Goal: Transaction & Acquisition: Purchase product/service

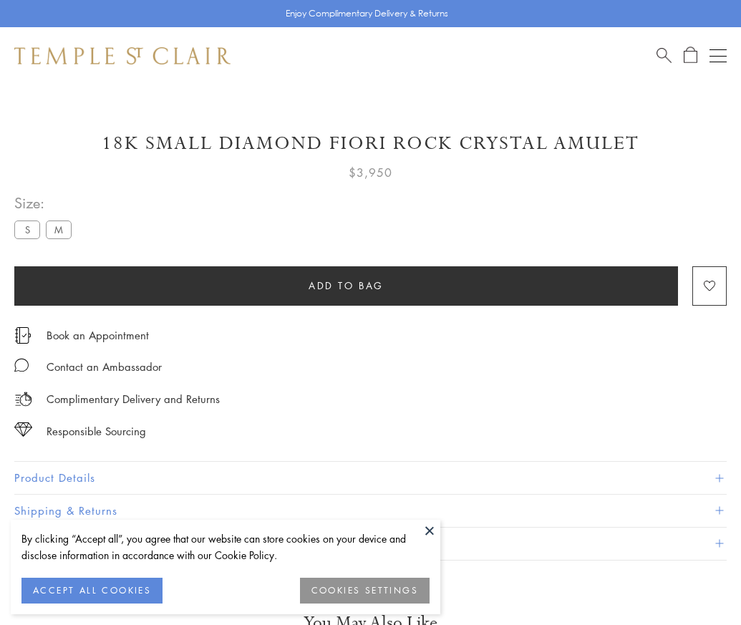
click at [346, 285] on span "Add to bag" at bounding box center [346, 286] width 75 height 16
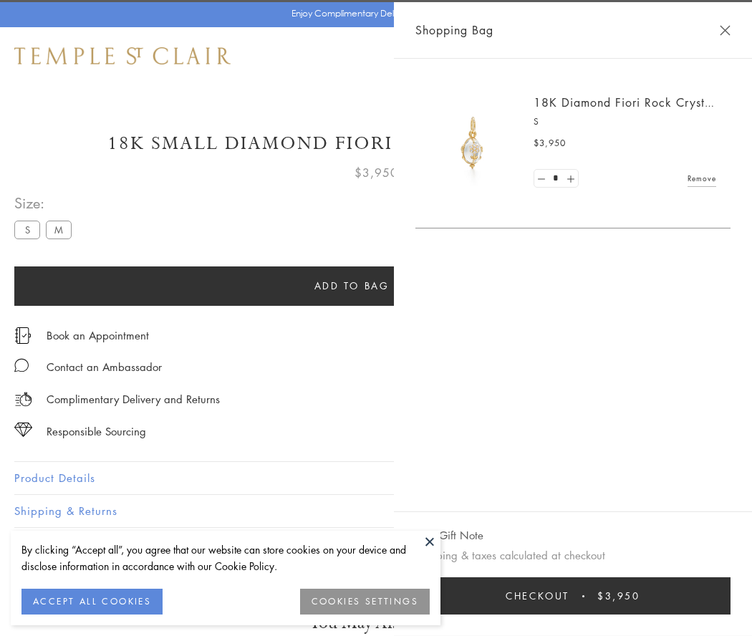
click at [730, 596] on button "Checkout $3,950" at bounding box center [572, 595] width 315 height 37
